Goal: Navigation & Orientation: Find specific page/section

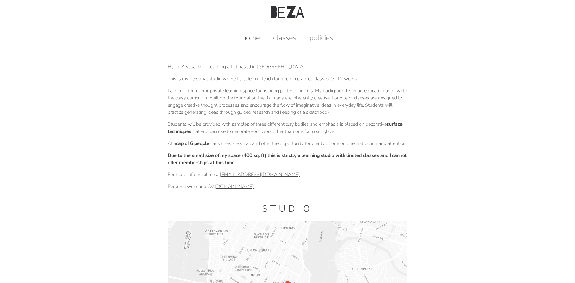
click at [276, 39] on link "classes" at bounding box center [284, 38] width 35 height 10
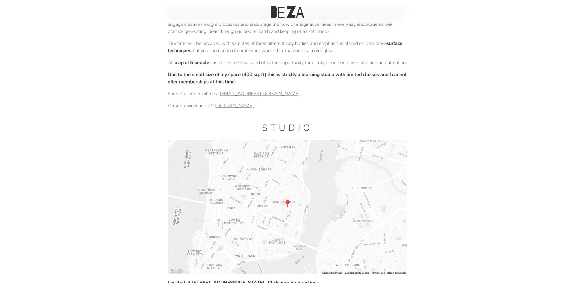
scroll to position [81, 0]
click at [221, 109] on link "alyssabeza.com" at bounding box center [234, 106] width 39 height 7
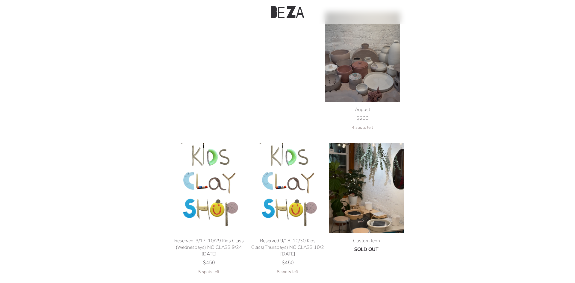
scroll to position [173, 0]
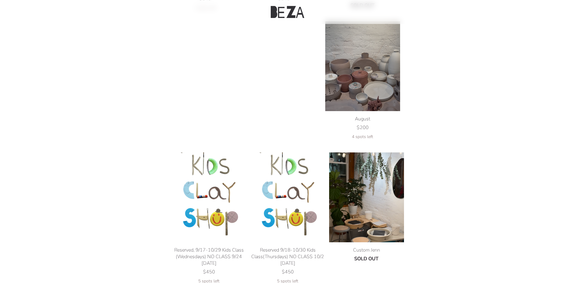
click at [357, 86] on img at bounding box center [362, 66] width 75 height 90
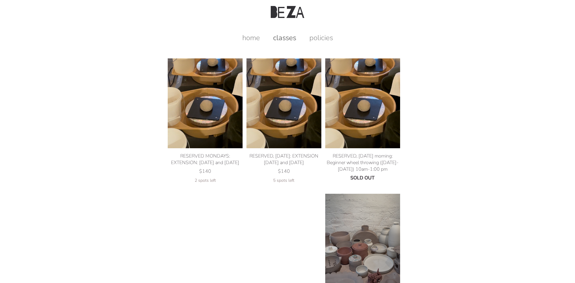
click at [319, 32] on div "home classes policies" at bounding box center [287, 33] width 557 height 19
click at [320, 38] on link "policies" at bounding box center [322, 38] width 36 height 10
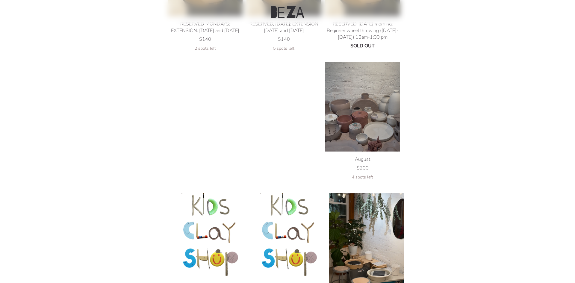
scroll to position [141, 0]
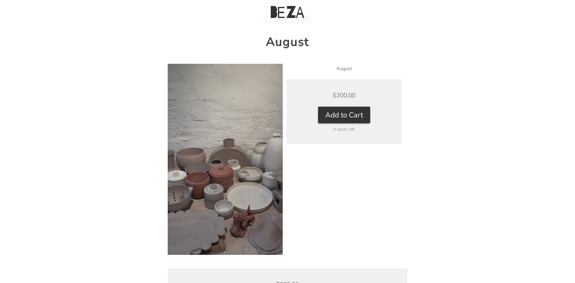
scroll to position [172, 0]
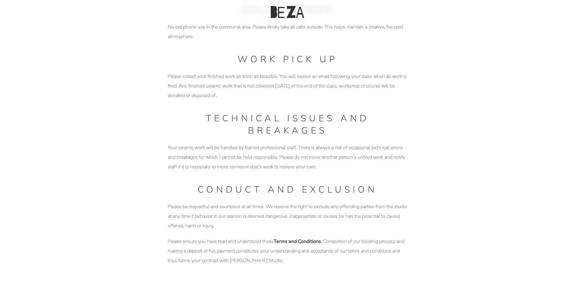
scroll to position [706, 0]
